Goal: Check status: Verify the current state of an ongoing process or item

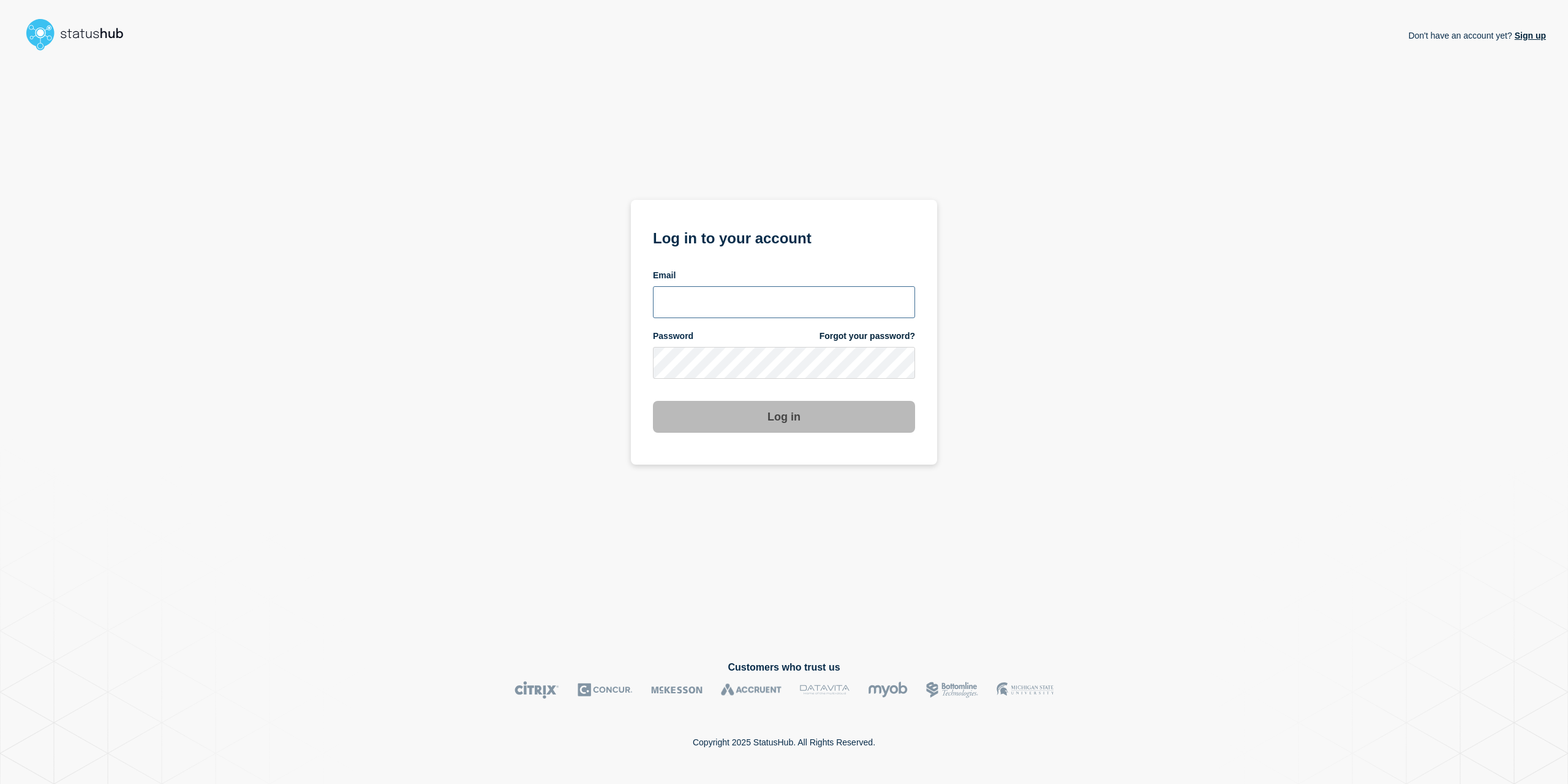
click at [811, 301] on input "email input" at bounding box center [784, 301] width 262 height 32
type input "[EMAIL_ADDRESS][PERSON_NAME][DOMAIN_NAME]"
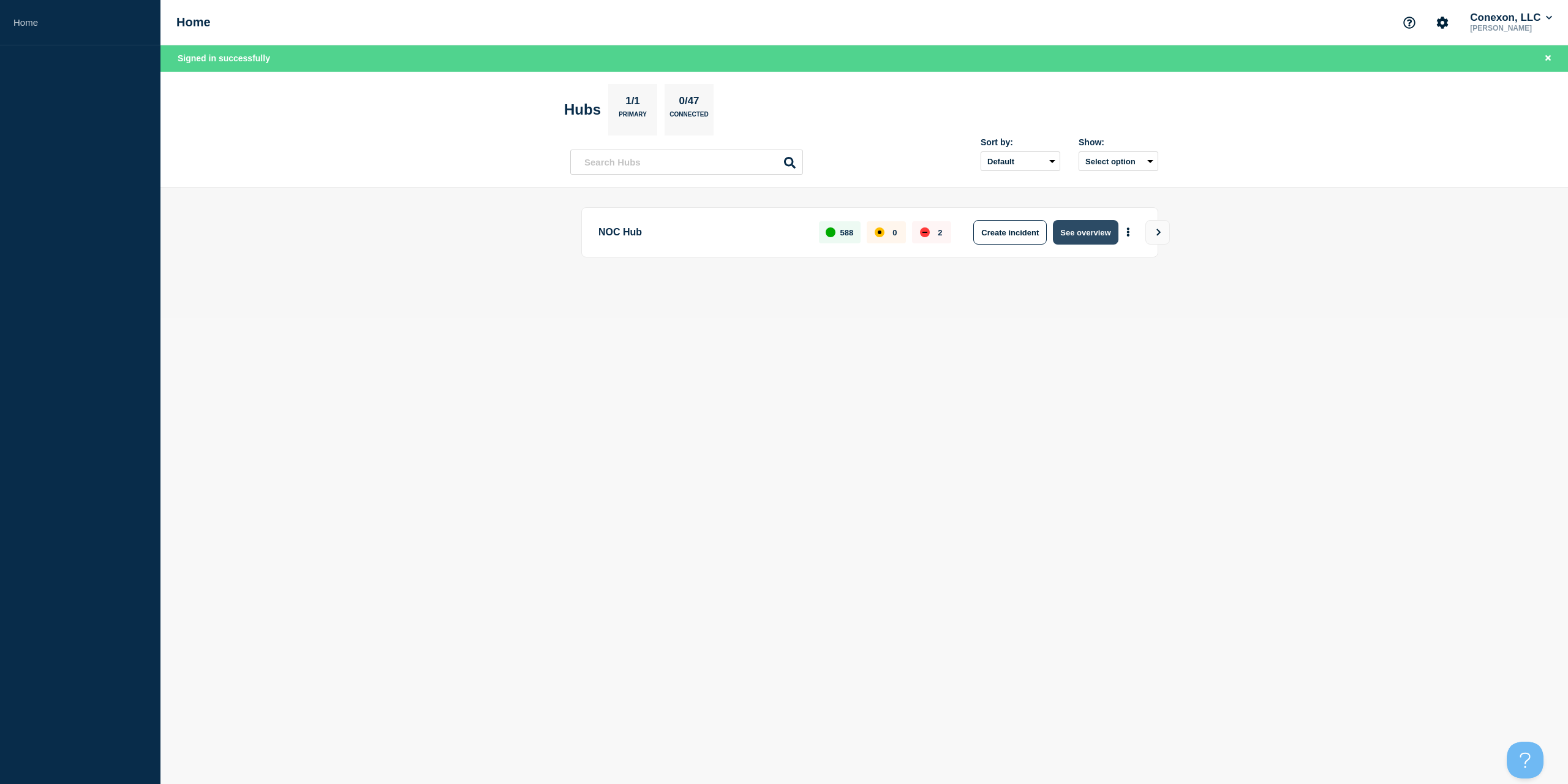
click at [1100, 234] on button "See overview" at bounding box center [1086, 232] width 65 height 24
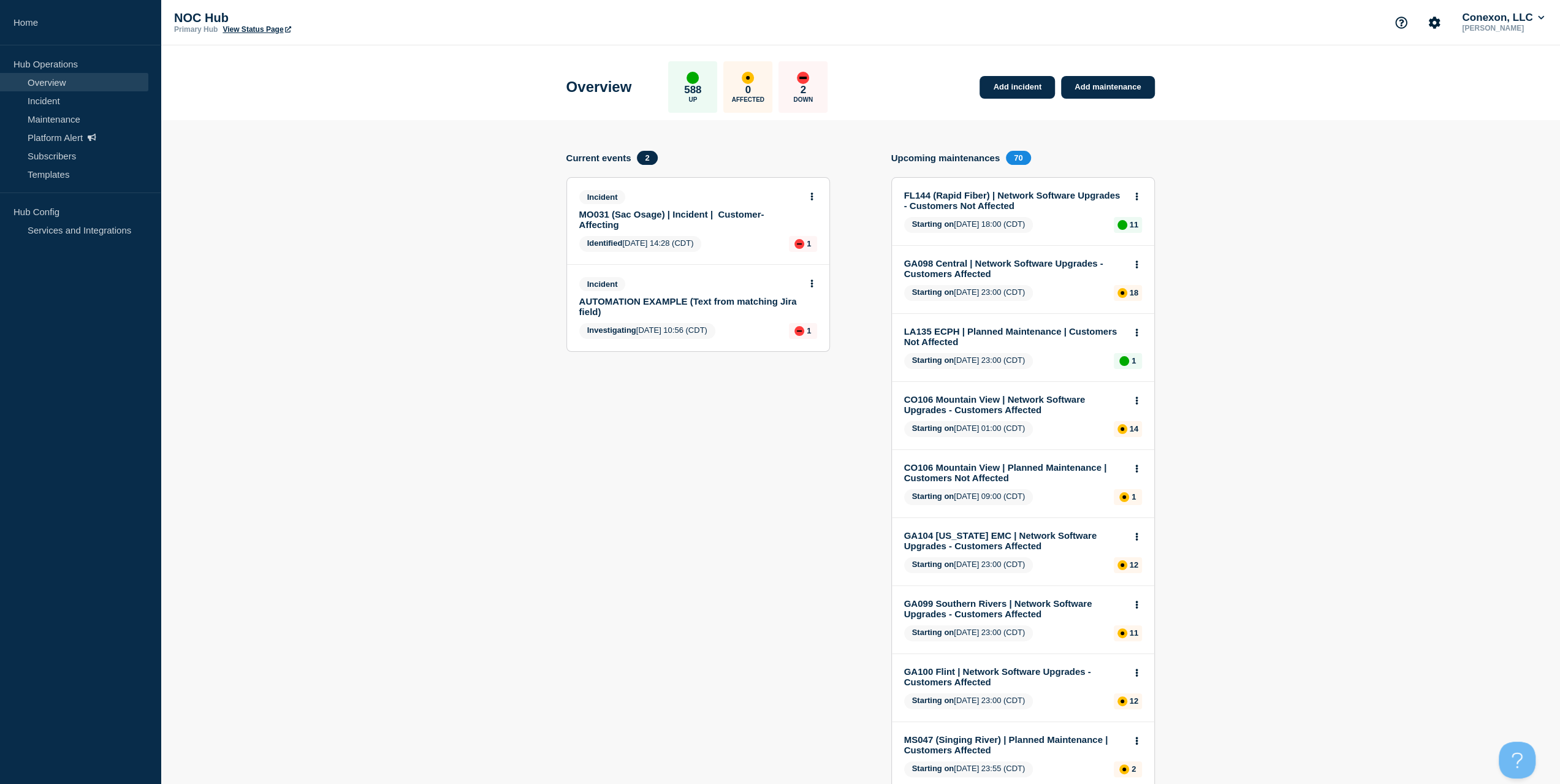
click at [711, 214] on link "MO031 (Sac Osage) | Incident | Customer-Affecting" at bounding box center [689, 220] width 221 height 21
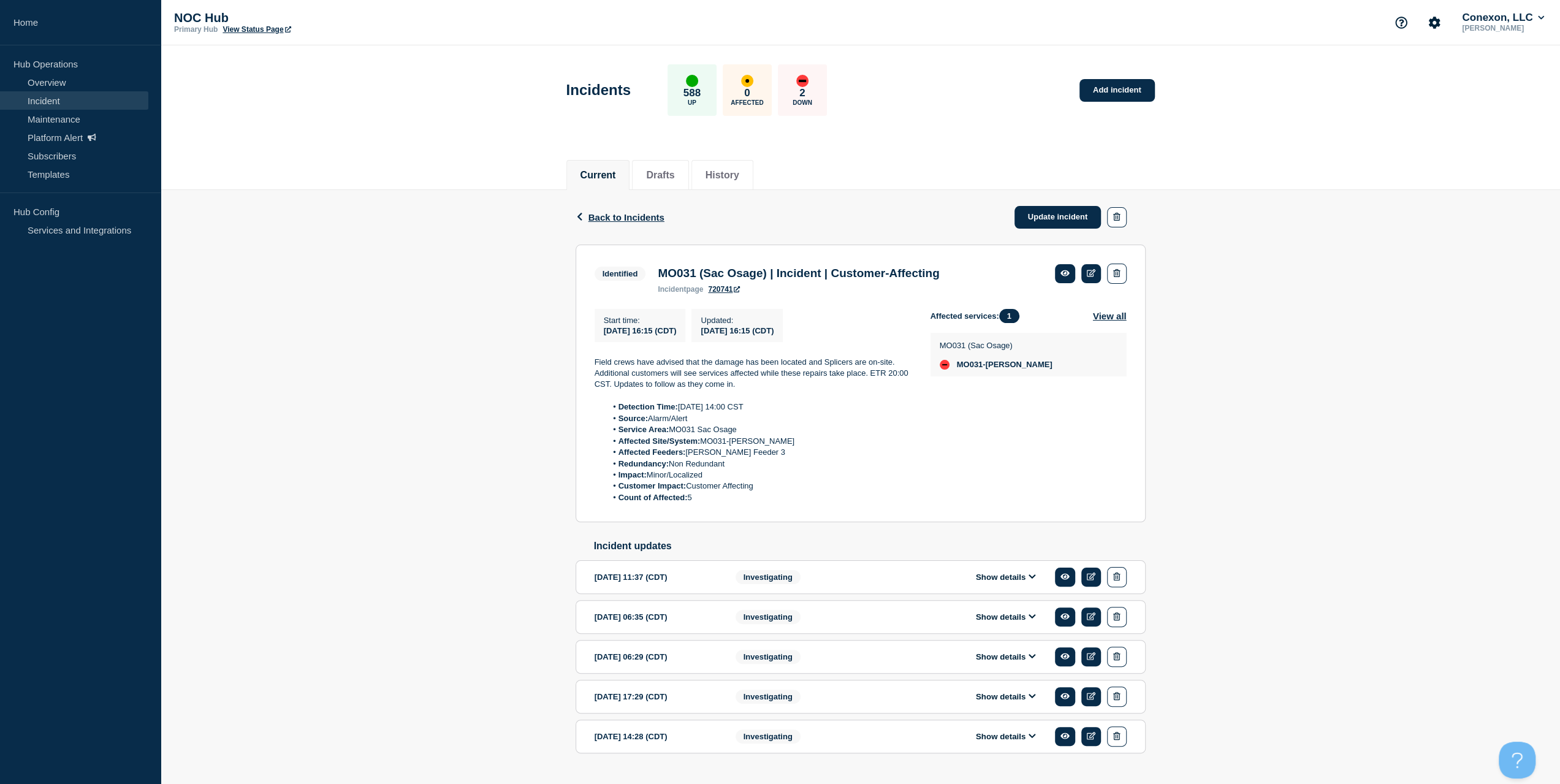
drag, startPoint x: 871, startPoint y: 348, endPoint x: 871, endPoint y: 342, distance: 6.0
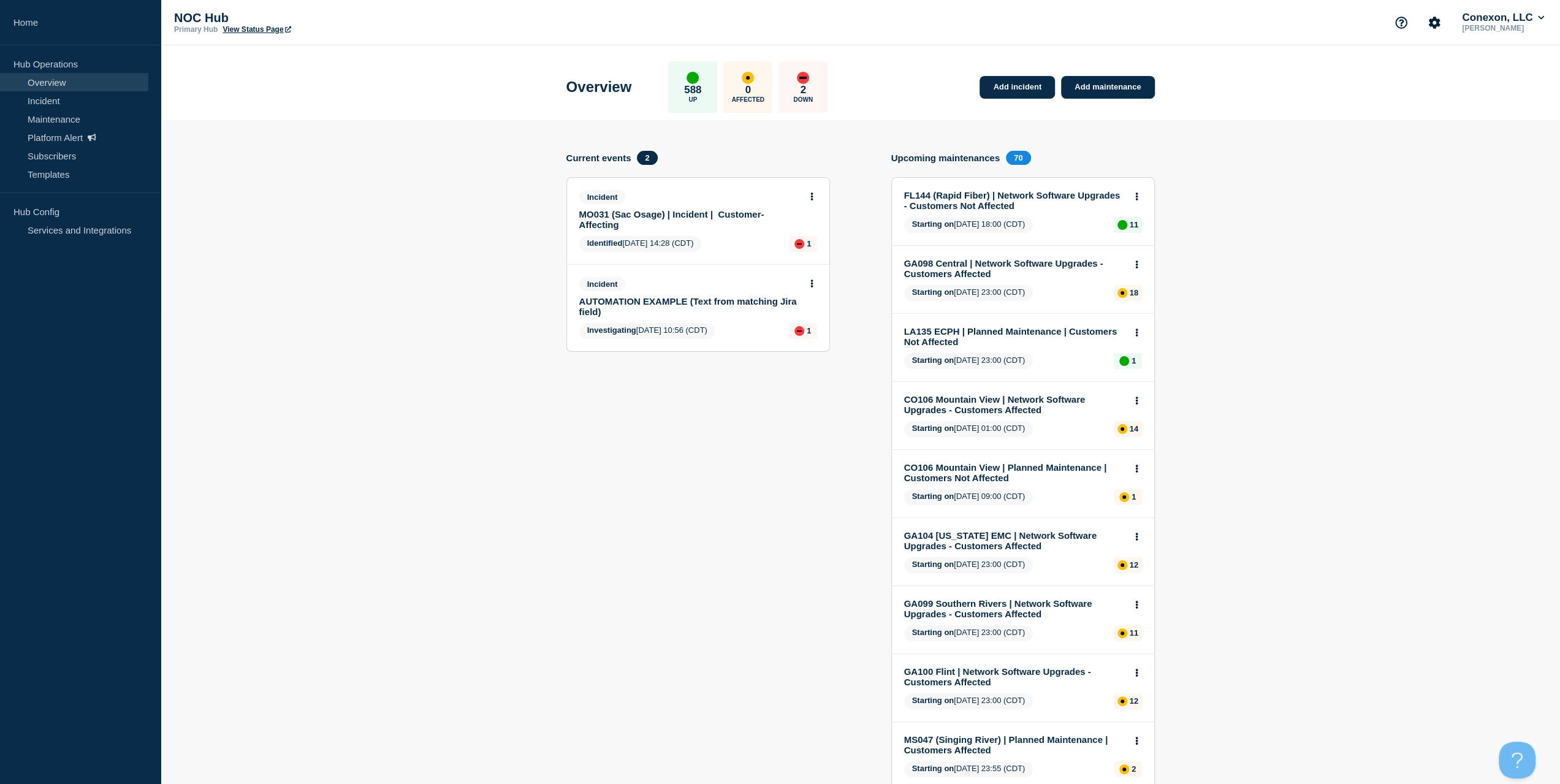
click at [658, 214] on link "MO031 (Sac Osage) | Incident | Customer-Affecting" at bounding box center [689, 220] width 221 height 21
